Goal: Information Seeking & Learning: Learn about a topic

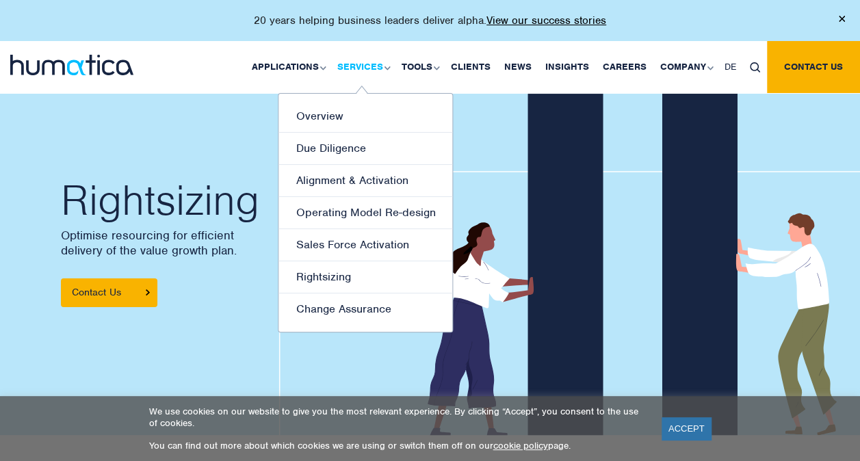
click at [390, 68] on img at bounding box center [387, 68] width 6 height 4
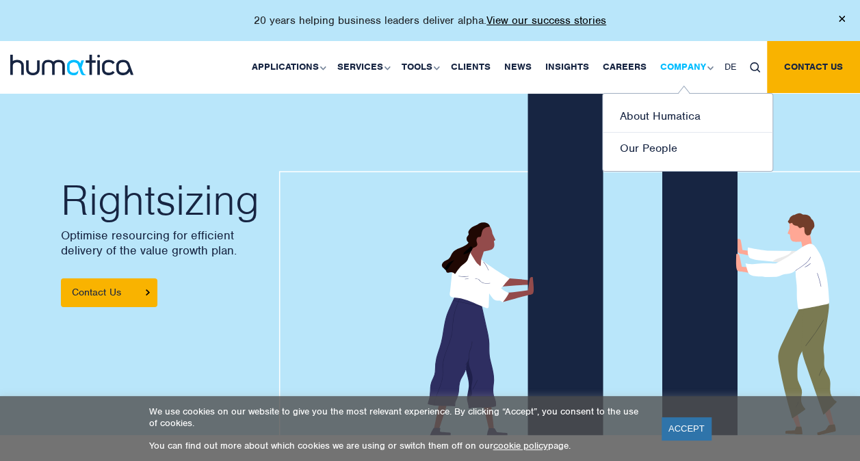
click at [709, 67] on img at bounding box center [710, 68] width 6 height 4
click at [691, 127] on link "About Humatica" at bounding box center [688, 117] width 170 height 32
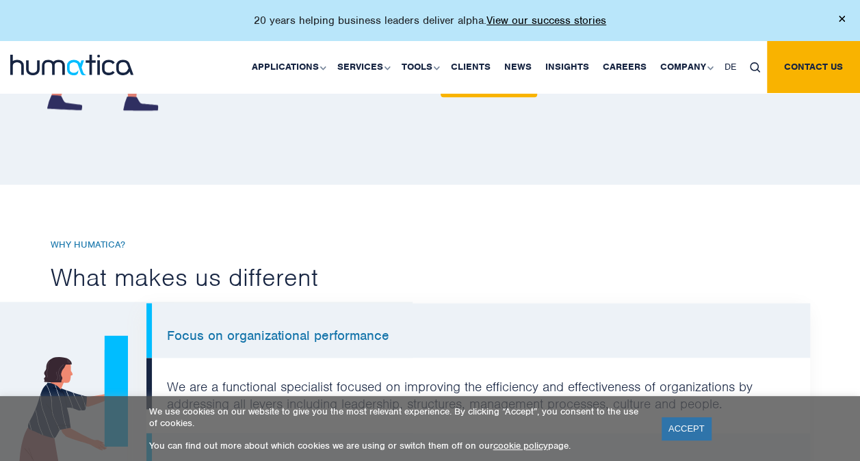
scroll to position [846, 0]
